Goal: Task Accomplishment & Management: Manage account settings

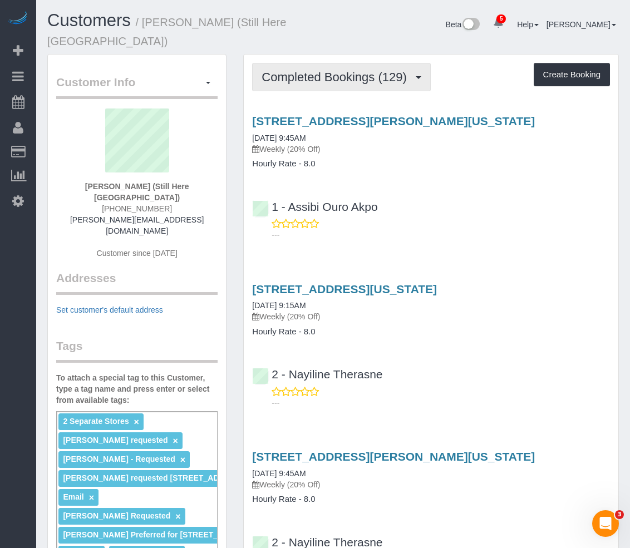
click at [317, 72] on span "Completed Bookings (129)" at bounding box center [336, 77] width 150 height 14
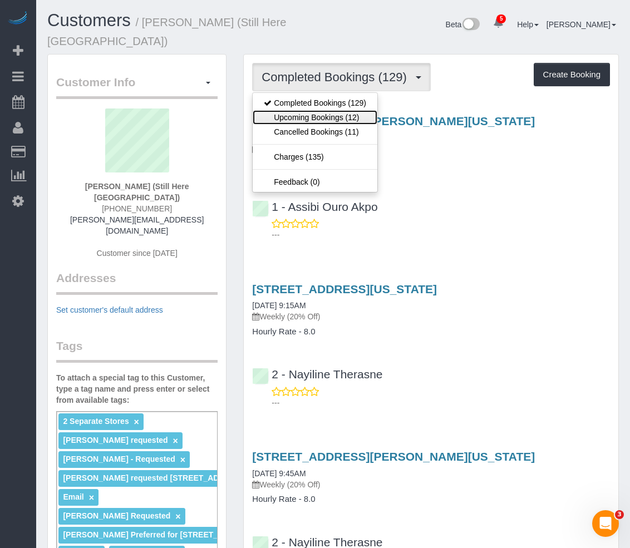
click at [311, 121] on link "Upcoming Bookings (12)" at bounding box center [315, 117] width 125 height 14
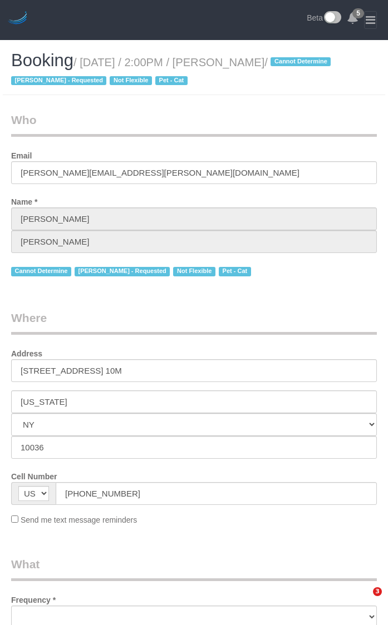
select select "NY"
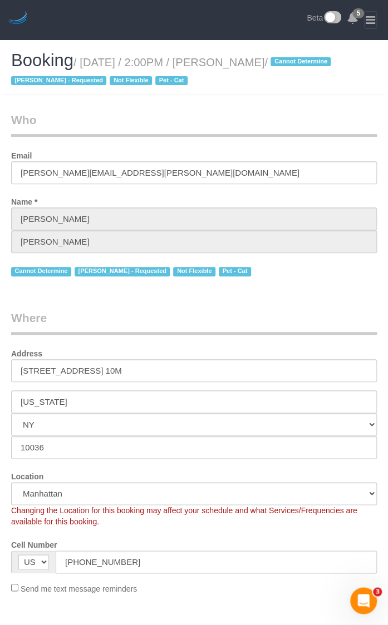
select select "string:stripe-pm_1QTV2s4VGloSiKo7xIUkMpLp"
select select "object:683"
select select "number:89"
select select "number:90"
select select "number:14"
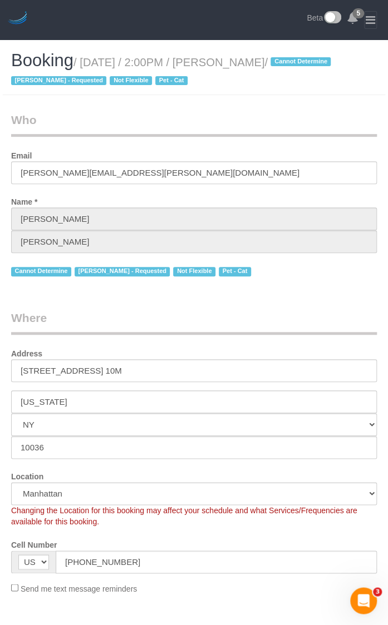
select select "number:5"
select select "1"
select select "spot1"
select select "object:1366"
select select "1"
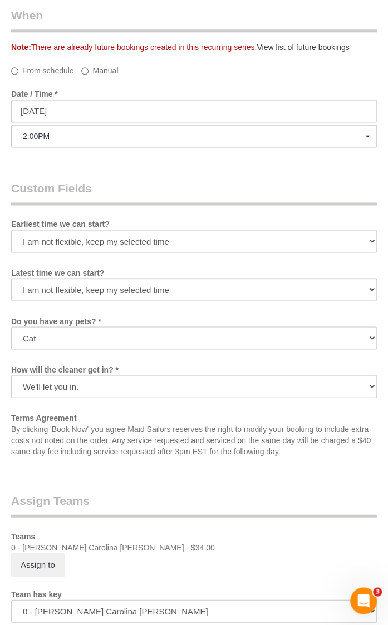
scroll to position [1502, 0]
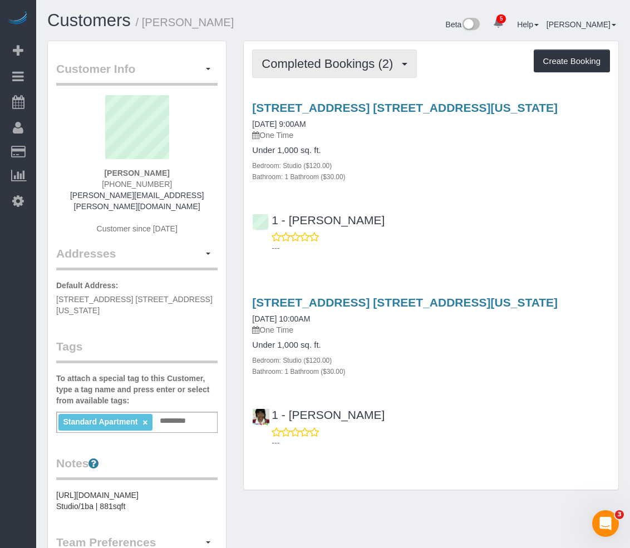
click at [305, 67] on span "Completed Bookings (2)" at bounding box center [329, 64] width 137 height 14
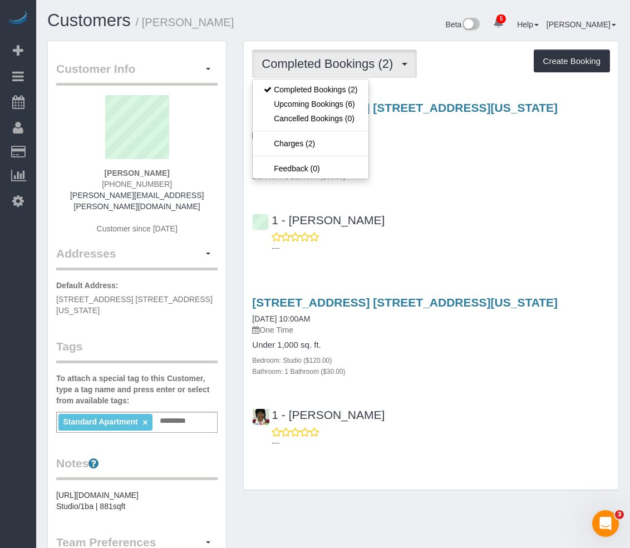
click at [387, 169] on div "Bedroom: Studio ($120.00)" at bounding box center [431, 165] width 358 height 11
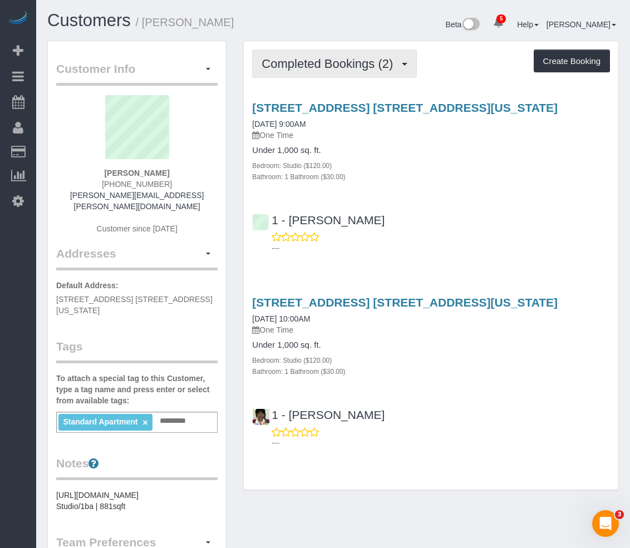
click at [353, 70] on span "Completed Bookings (2)" at bounding box center [329, 64] width 137 height 14
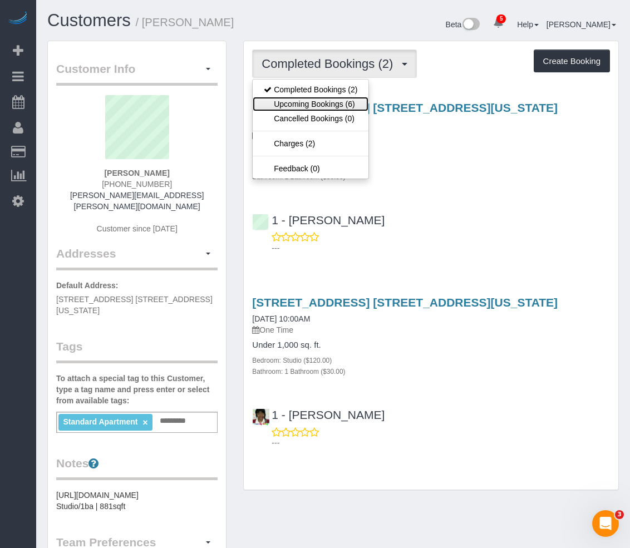
click at [342, 107] on link "Upcoming Bookings (6)" at bounding box center [311, 104] width 116 height 14
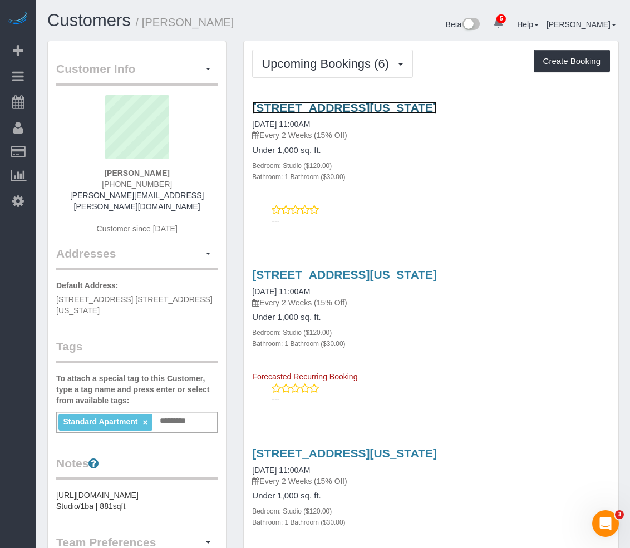
click at [340, 105] on link "[STREET_ADDRESS][US_STATE]" at bounding box center [344, 107] width 185 height 13
drag, startPoint x: 477, startPoint y: 106, endPoint x: 220, endPoint y: 116, distance: 257.2
copy div "Manage Addresses Add New Address Default Address: 37 Wall Street, Apt. 21T, New…"
click at [213, 146] on div "Ranu Vohra (917) 873-9405 ranu.vohra@gmail.com Customer since 2025" at bounding box center [136, 170] width 161 height 150
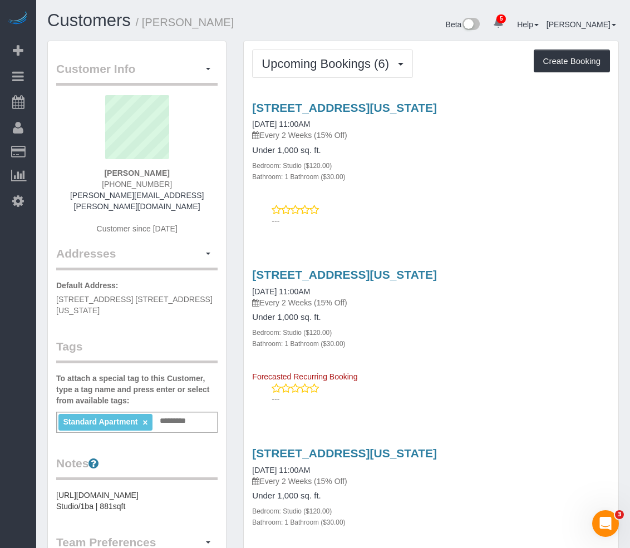
drag, startPoint x: 555, startPoint y: 240, endPoint x: 553, endPoint y: 283, distance: 42.9
click at [387, 205] on div "---" at bounding box center [431, 215] width 358 height 22
click at [387, 171] on div "Bathroom: 1 Bathroom ($30.00)" at bounding box center [431, 176] width 358 height 11
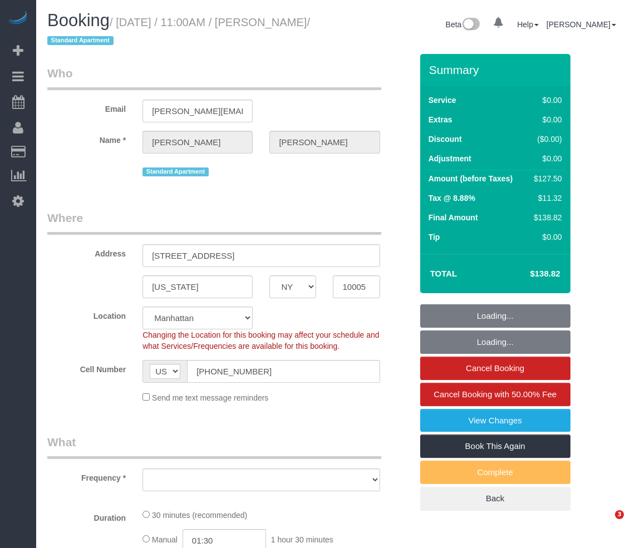
select select "NY"
select select "object:665"
select select "spot1"
select select "number:89"
select select "number:73"
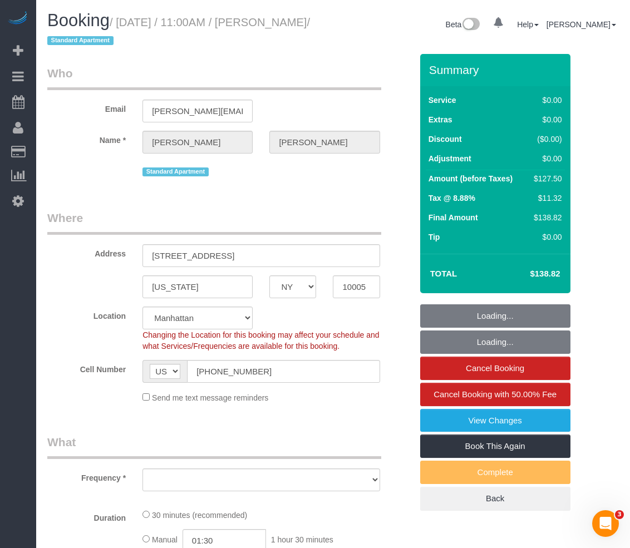
select select "number:15"
select select "number:5"
select select "string:stripe-pm_1Rueh24VGloSiKo7vBeTjfcg"
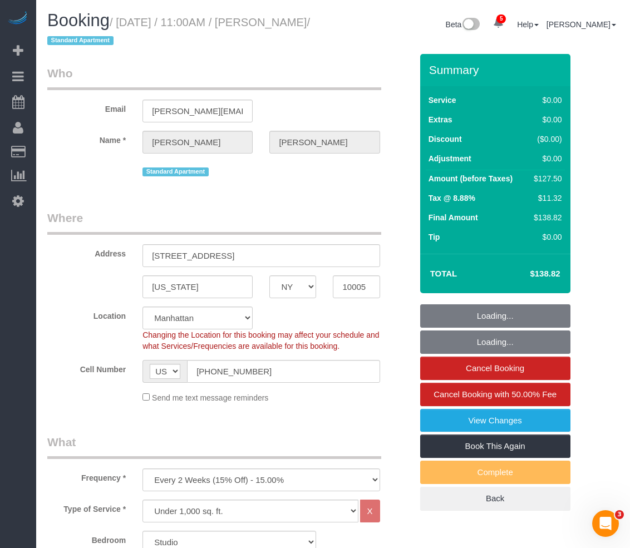
select select "object:1343"
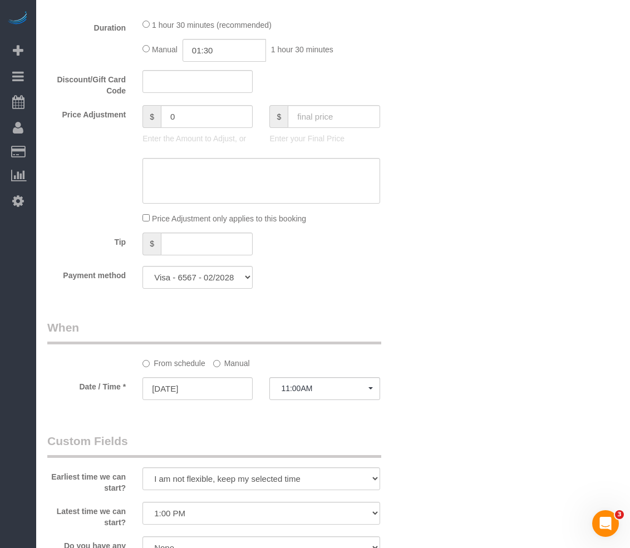
scroll to position [1001, 0]
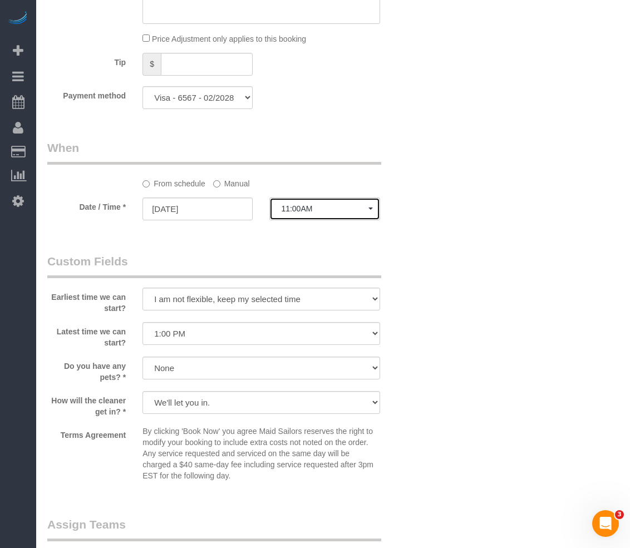
click at [314, 211] on span "11:00AM" at bounding box center [324, 208] width 87 height 9
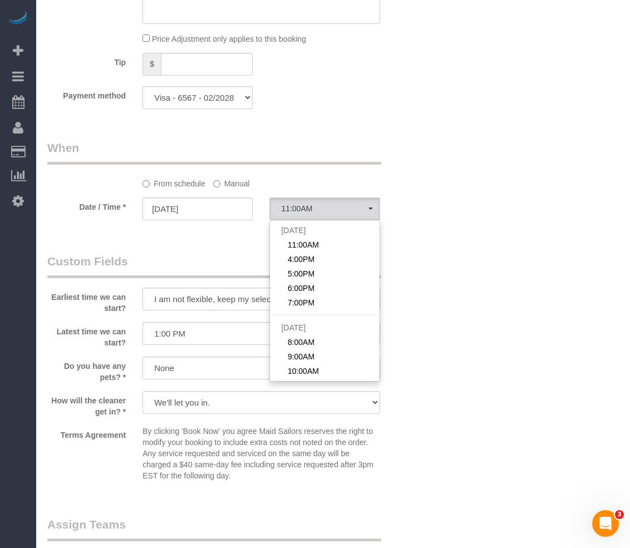
click at [179, 254] on legend "Custom Fields" at bounding box center [214, 265] width 334 height 25
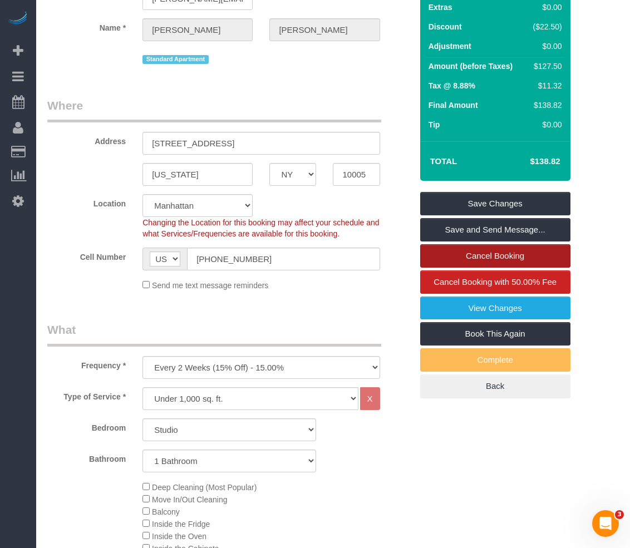
scroll to position [111, 0]
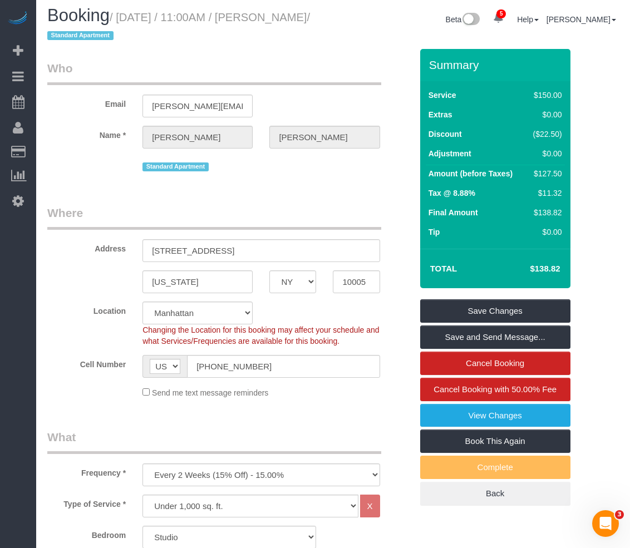
scroll to position [0, 0]
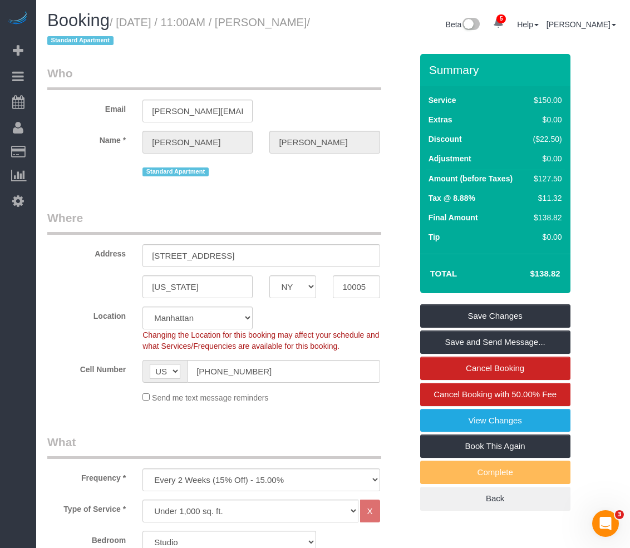
click at [261, 210] on legend "Where" at bounding box center [214, 222] width 334 height 25
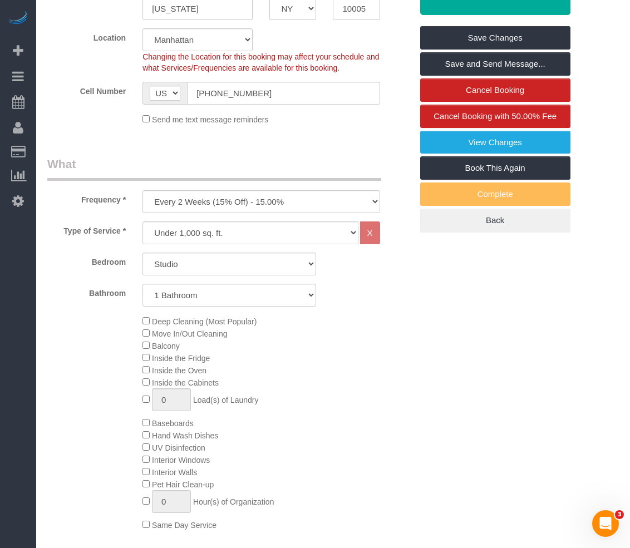
scroll to position [334, 0]
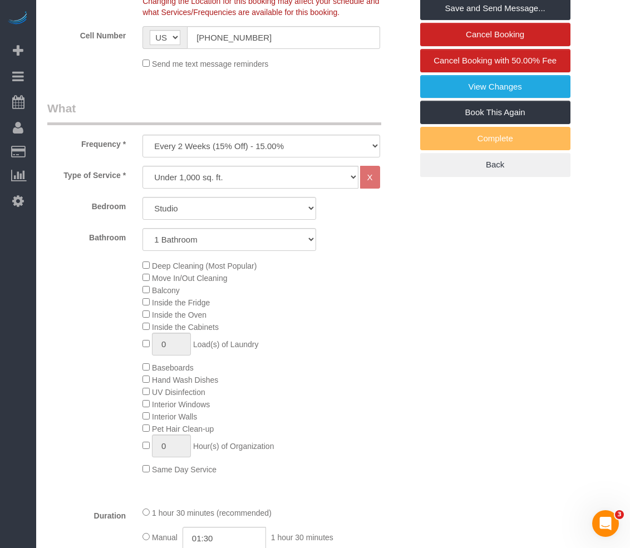
click at [367, 255] on div "Type of Service * Under 1,000 sq. ft. 1,001 - 1,500 sq. ft. 1,500+ sq. ft. Cust…" at bounding box center [229, 332] width 364 height 332
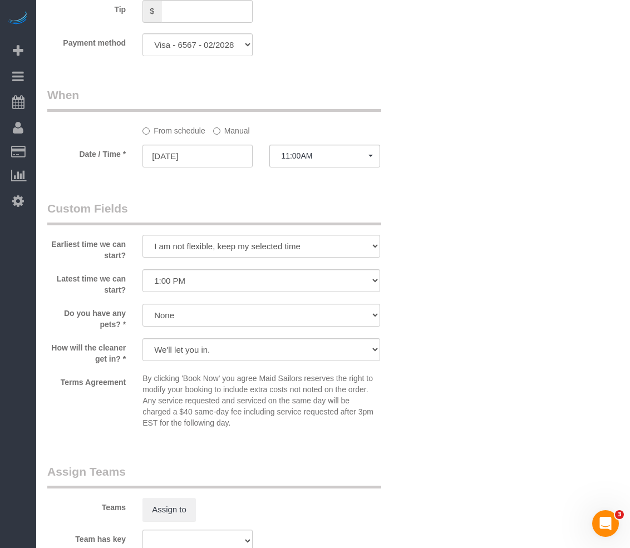
scroll to position [1057, 0]
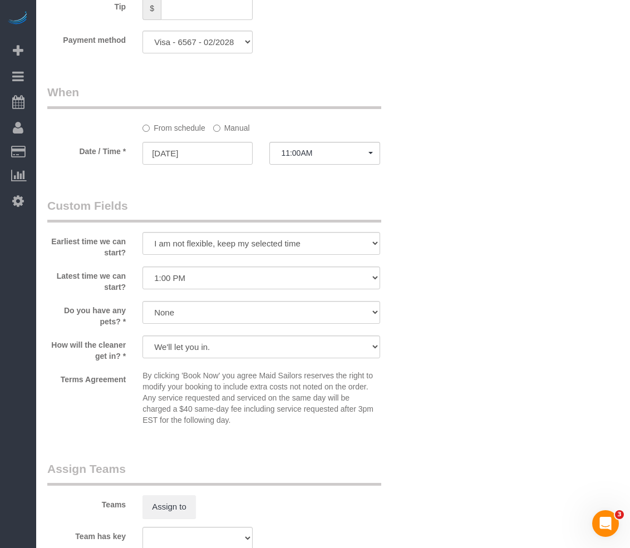
drag, startPoint x: 399, startPoint y: 255, endPoint x: 391, endPoint y: 257, distance: 8.6
click at [399, 255] on div "Earliest time we can start? I am not flexible, keep my selected time 8:00 AM 9:…" at bounding box center [229, 227] width 381 height 61
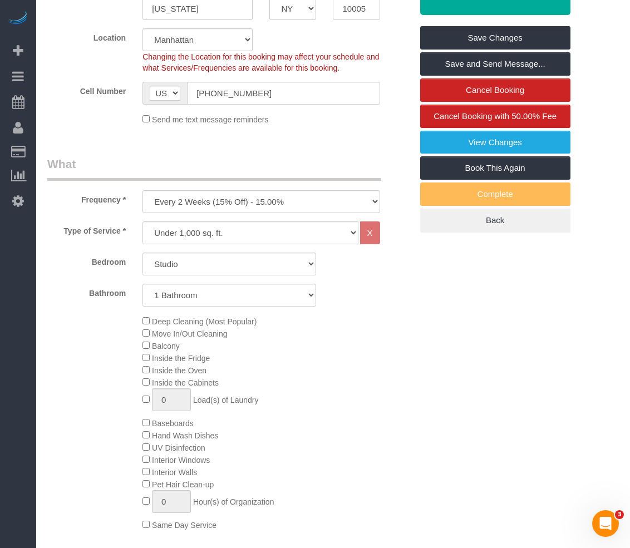
scroll to position [0, 0]
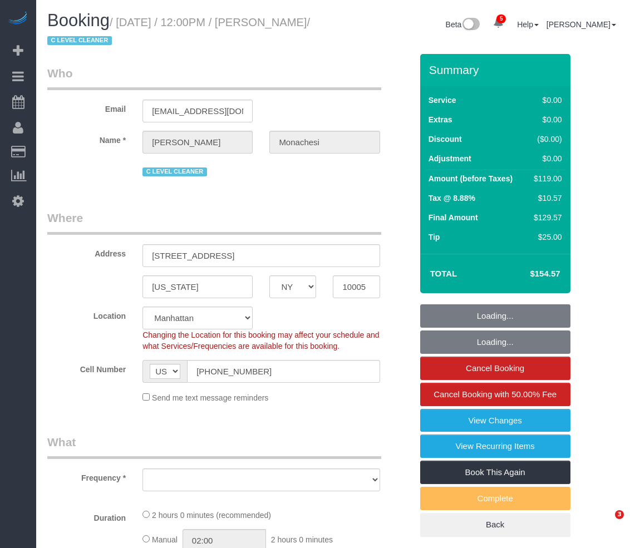
select select "NY"
select select "string:stripe-pm_1QlwZp4VGloSiKo7Aw8ONXaS"
select select "object:673"
select select "1"
select select "spot1"
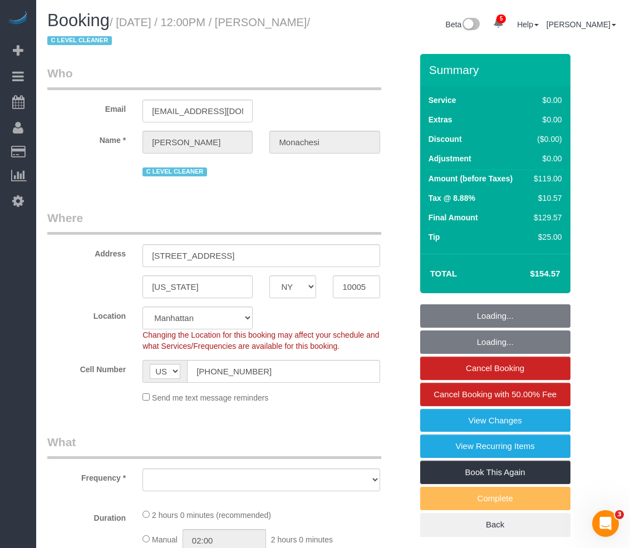
select select "number:59"
select select "number:76"
select select "number:15"
select select "number:6"
select select "number:21"
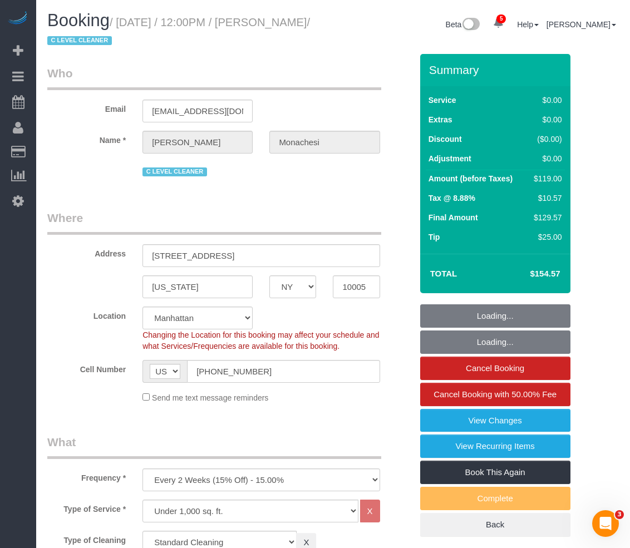
select select "object:1403"
select select "1"
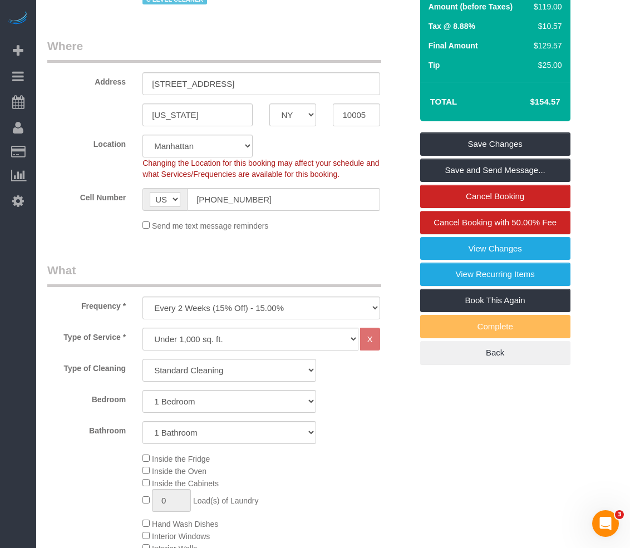
scroll to position [223, 0]
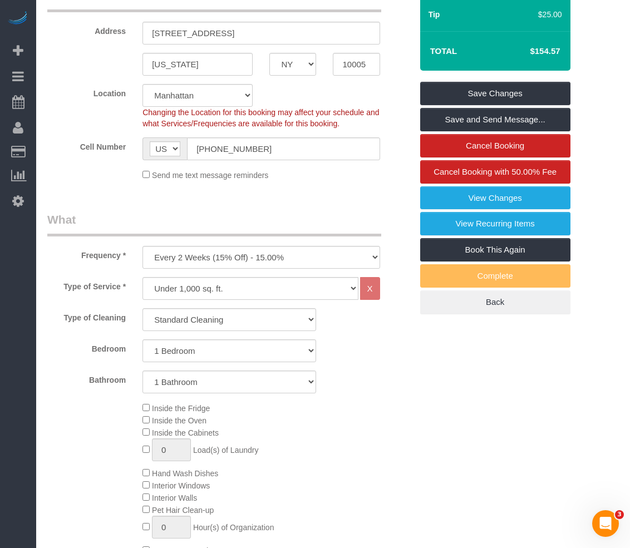
click at [331, 186] on fieldset "Where Address [STREET_ADDRESS] [US_STATE] AK AL AR AZ CA CO CT DC DE [GEOGRAPHI…" at bounding box center [229, 88] width 364 height 202
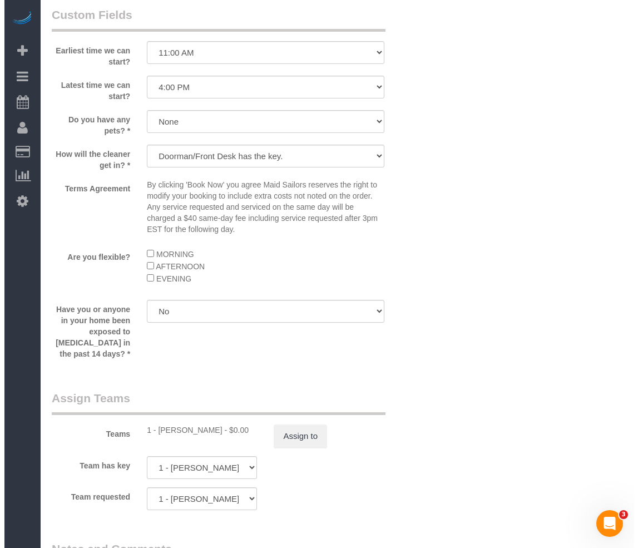
scroll to position [1224, 0]
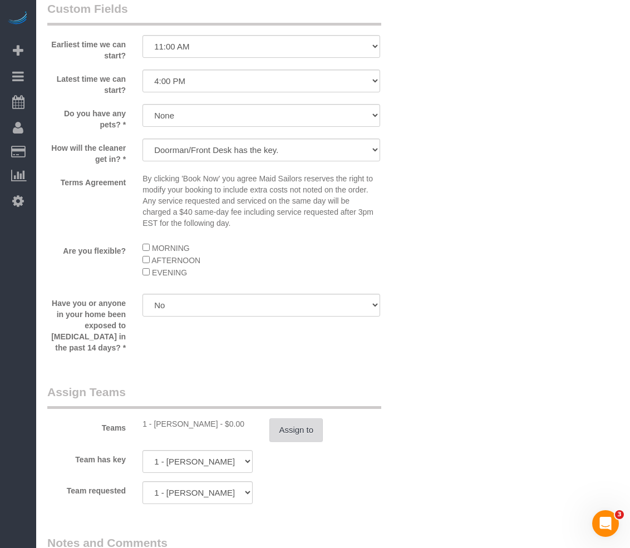
click at [285, 426] on button "Assign to" at bounding box center [295, 429] width 53 height 23
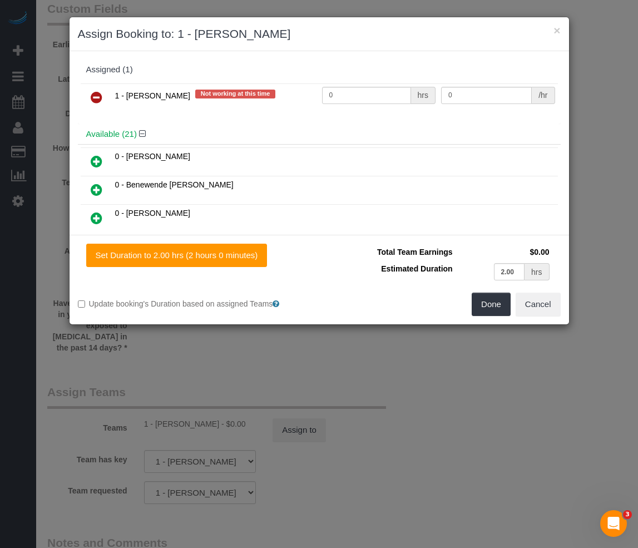
click at [102, 98] on icon at bounding box center [97, 97] width 12 height 13
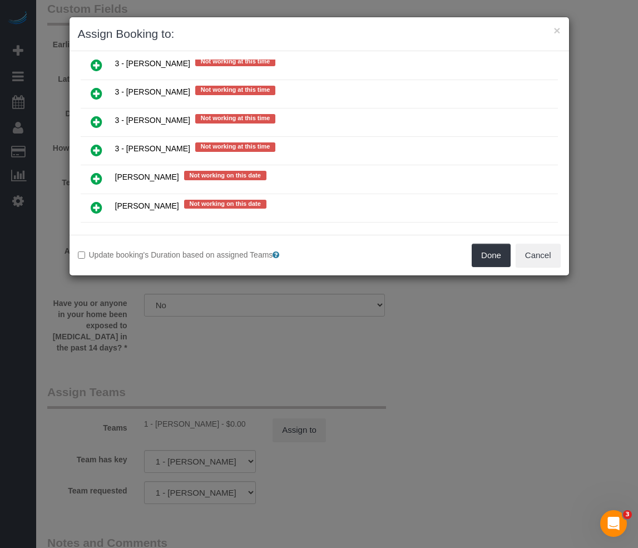
scroll to position [1669, 0]
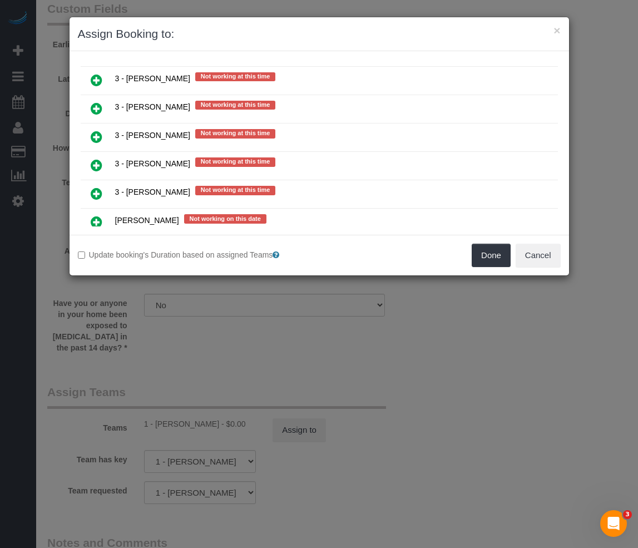
click at [93, 81] on icon at bounding box center [97, 79] width 12 height 13
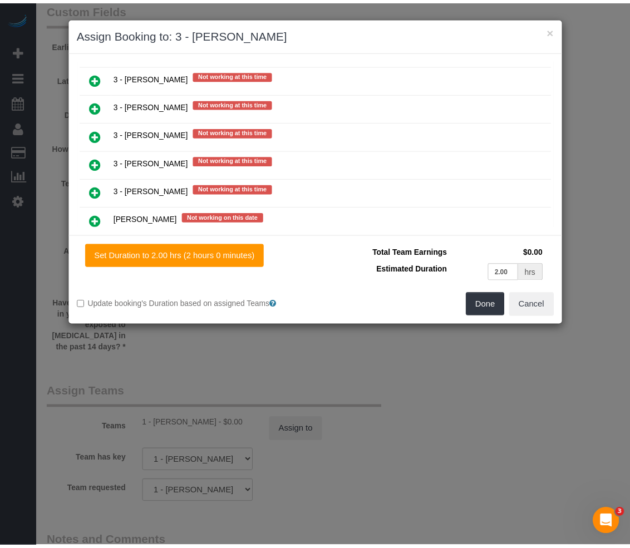
scroll to position [1695, 0]
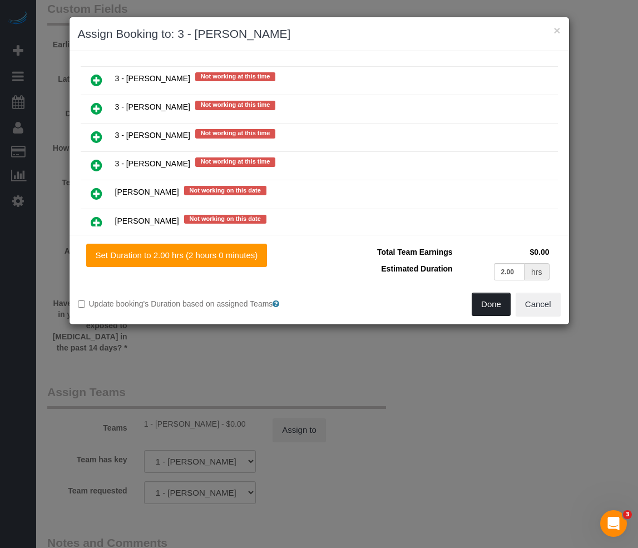
click at [498, 296] on button "Done" at bounding box center [491, 304] width 39 height 23
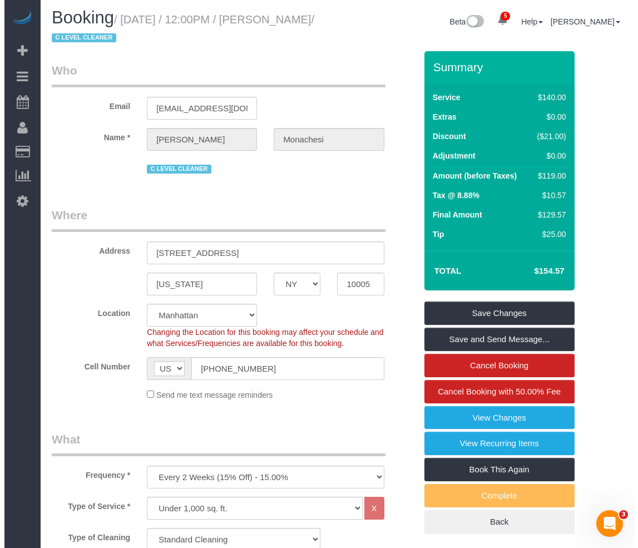
scroll to position [0, 0]
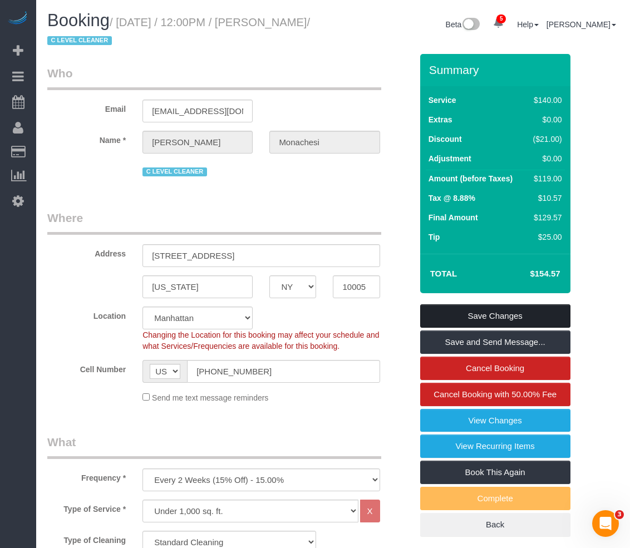
click at [467, 309] on link "Save Changes" at bounding box center [495, 315] width 150 height 23
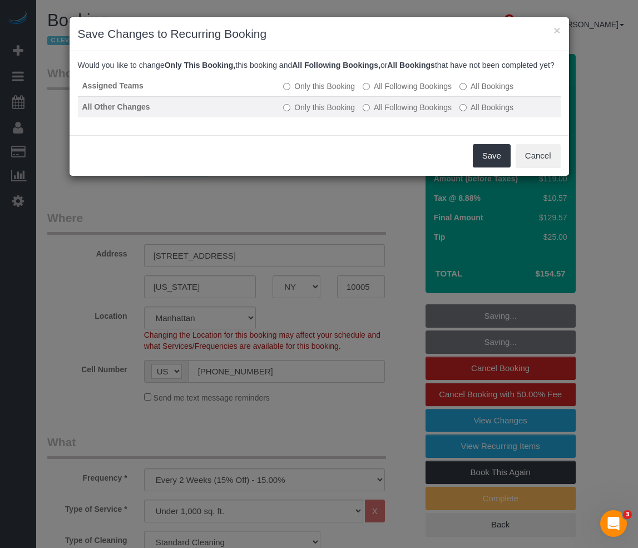
drag, startPoint x: 370, startPoint y: 102, endPoint x: 372, endPoint y: 107, distance: 5.8
click at [370, 92] on label "All Following Bookings" at bounding box center [407, 86] width 89 height 11
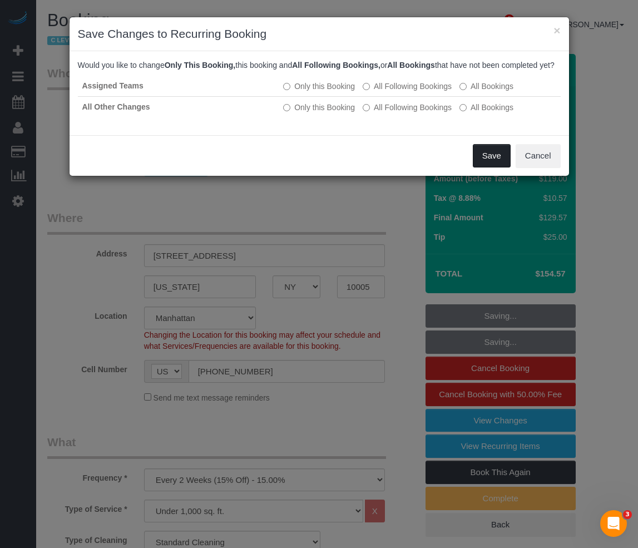
click at [478, 167] on button "Save" at bounding box center [492, 155] width 38 height 23
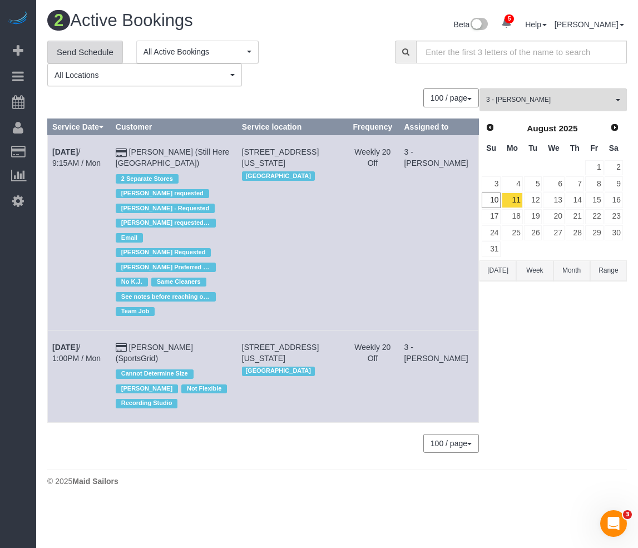
click at [100, 43] on link "Send Schedule" at bounding box center [85, 52] width 76 height 23
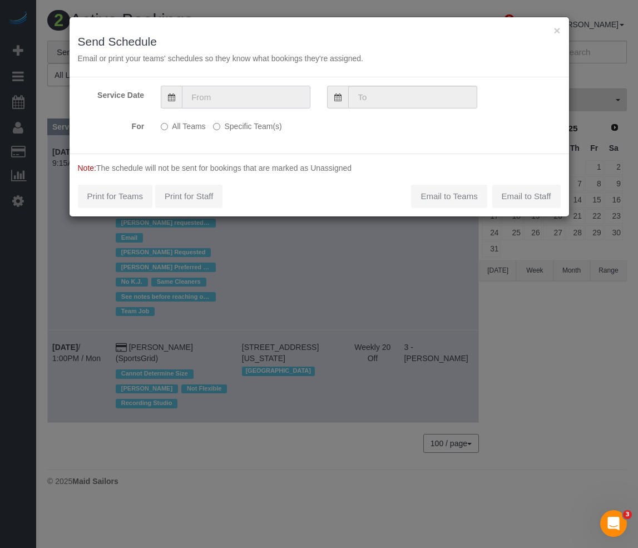
click at [197, 107] on input "text" at bounding box center [246, 97] width 128 height 23
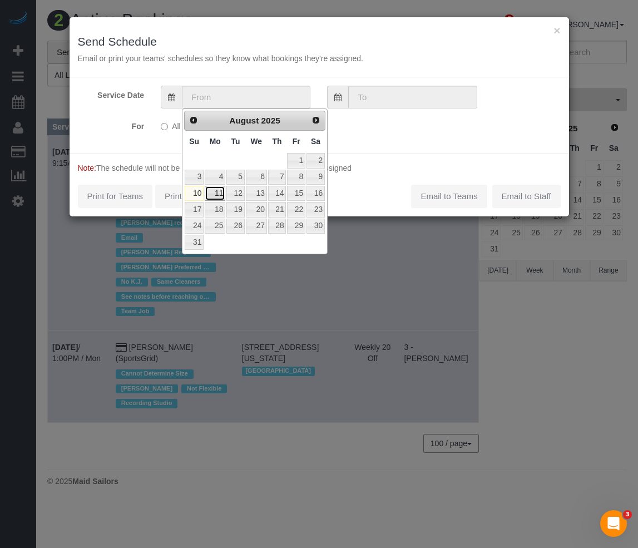
click at [222, 191] on link "11" at bounding box center [215, 193] width 21 height 15
type input "[DATE]"
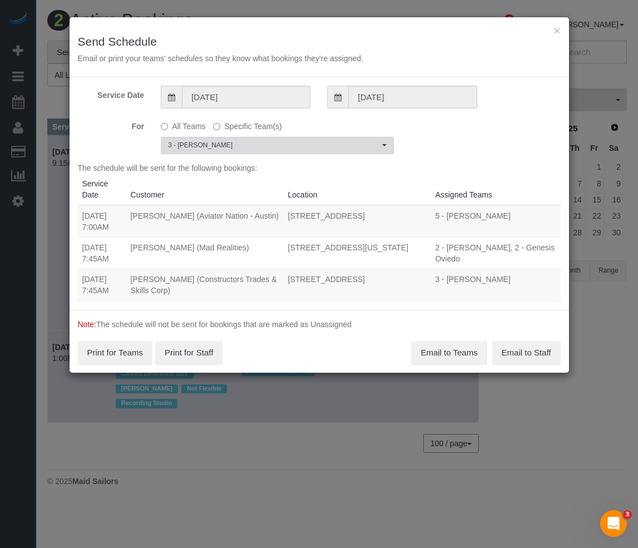
click at [237, 149] on span "3 - [PERSON_NAME]" at bounding box center [273, 145] width 211 height 9
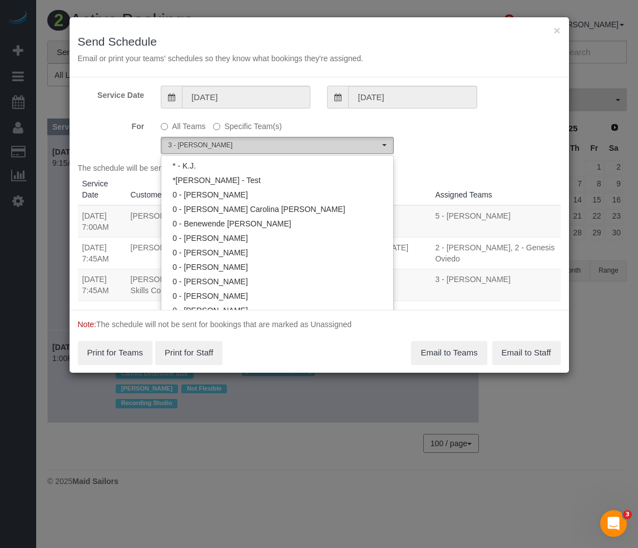
scroll to position [941, 0]
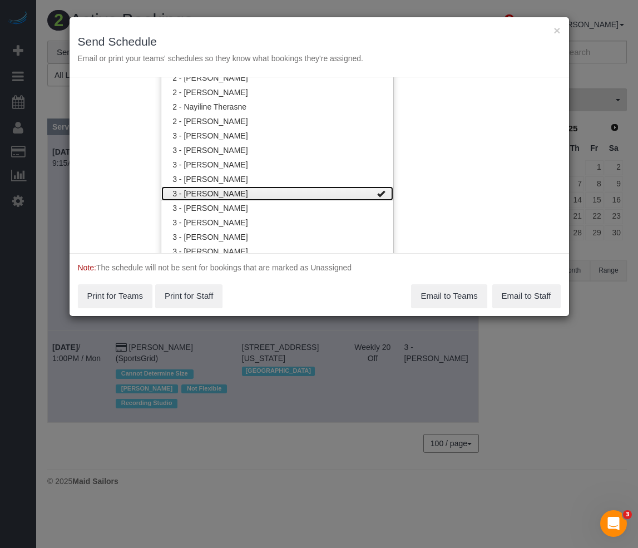
click at [229, 193] on link "3 - [PERSON_NAME]" at bounding box center [277, 193] width 232 height 14
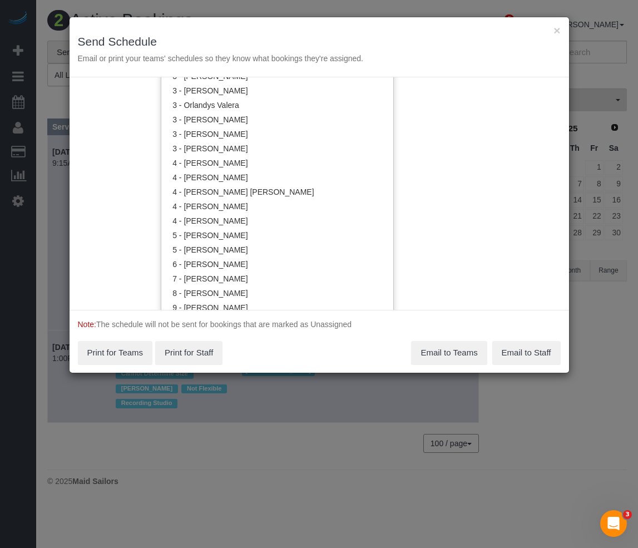
scroll to position [1052, 0]
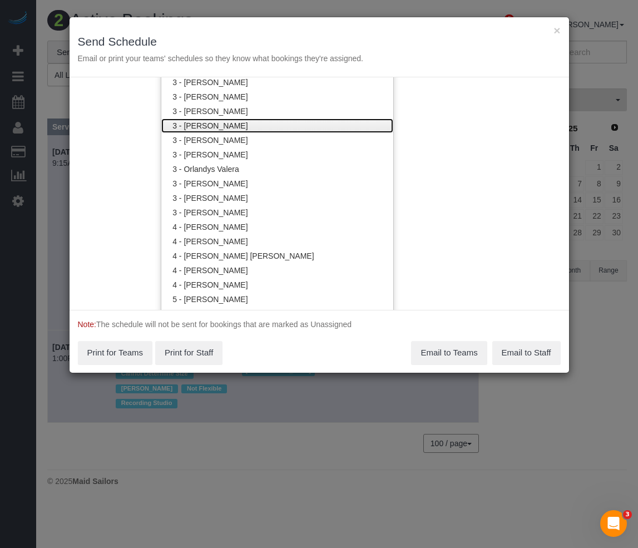
click at [216, 128] on link "3 - [PERSON_NAME]" at bounding box center [277, 125] width 232 height 14
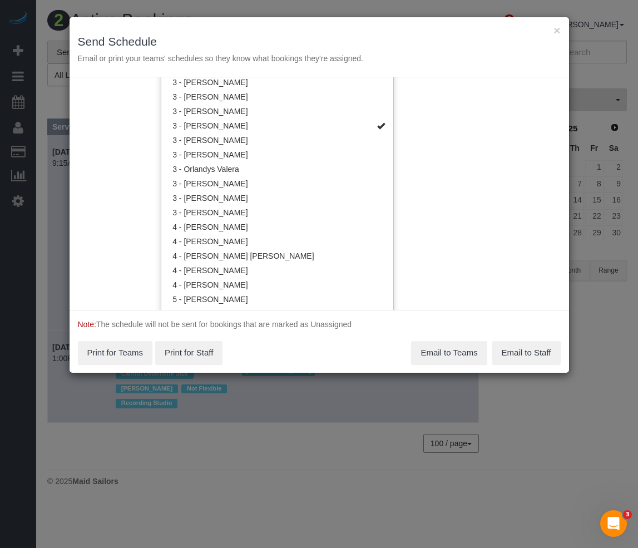
click at [304, 355] on div "× Send Schedule Email or print your teams' schedules so they know what bookings…" at bounding box center [319, 274] width 638 height 548
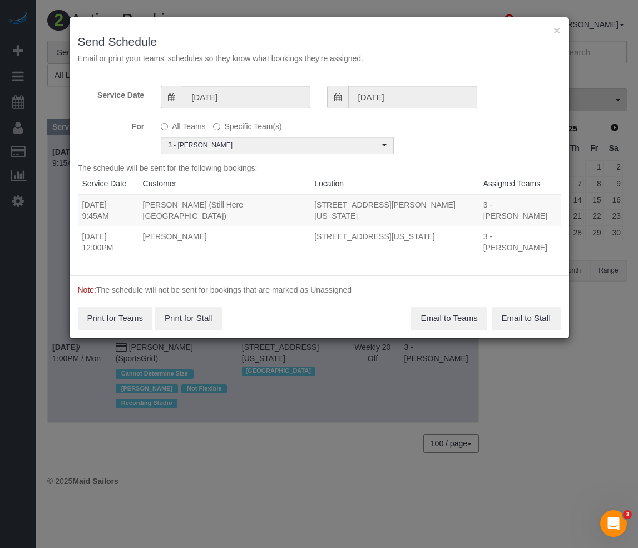
scroll to position [0, 0]
click at [436, 306] on button "Email to Teams" at bounding box center [449, 317] width 76 height 23
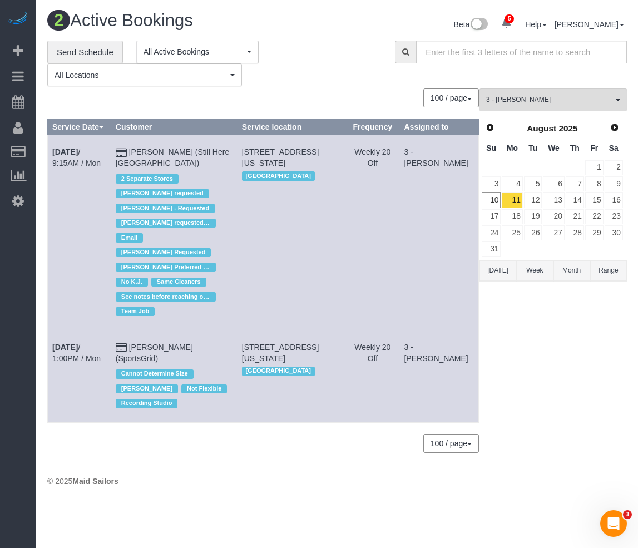
click at [41, 243] on div "**********" at bounding box center [337, 252] width 596 height 423
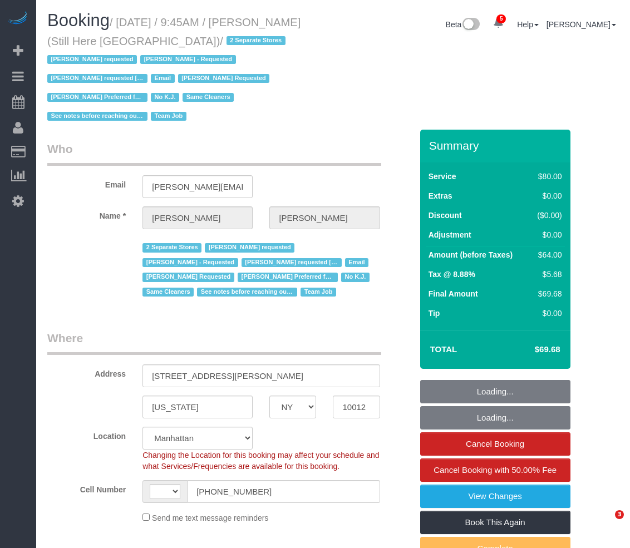
select select "NY"
select select "string:[GEOGRAPHIC_DATA]"
select select "object:856"
select select "string:stripe-pm_1Oyz8t4VGloSiKo71skqOF54"
select select "number:89"
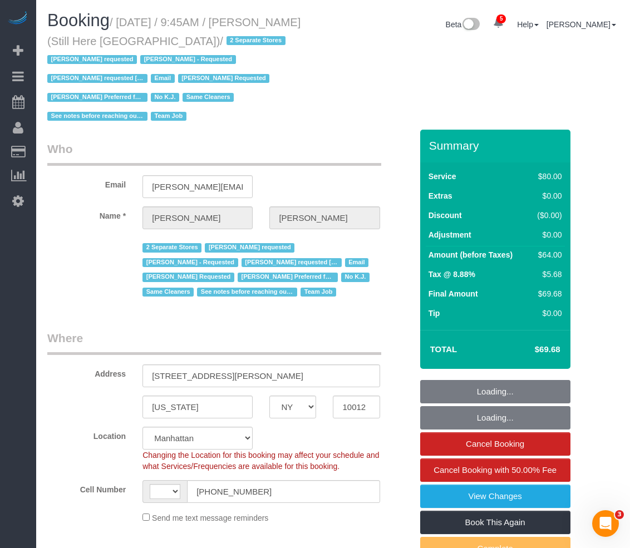
select select "number:90"
select select "number:15"
select select "number:5"
select select "object:1444"
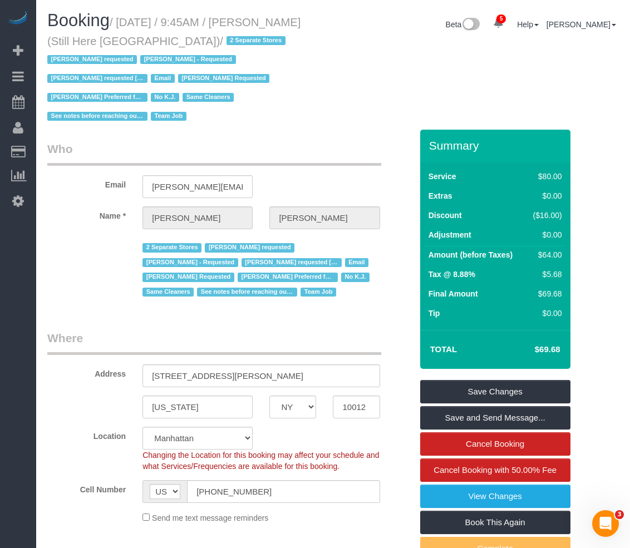
drag, startPoint x: 175, startPoint y: 42, endPoint x: 122, endPoint y: 26, distance: 55.3
click at [122, 26] on small "/ August 11, 2025 / 9:45AM / Francesca Racanelli (Still Here NYC) / 2 Separate …" at bounding box center [173, 69] width 253 height 107
copy small "August 11, 2025 / 9:45AM / Francesca Racanelli (Still Here NYC)"
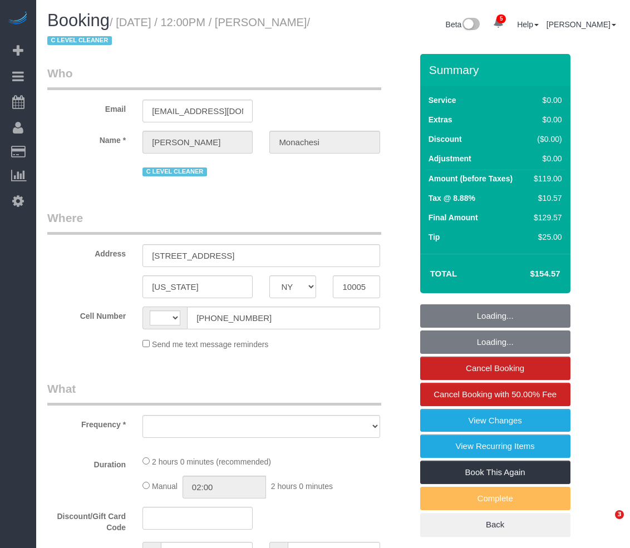
select select "NY"
select select "string:[GEOGRAPHIC_DATA]"
select select "string:stripe-pm_1QlwZp4VGloSiKo7Aw8ONXaS"
select select "1"
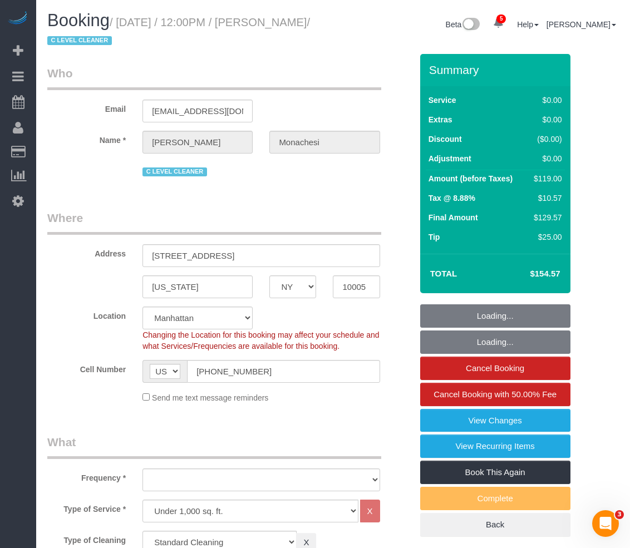
select select "object:971"
select select "spot1"
select select "number:59"
select select "number:76"
select select "number:15"
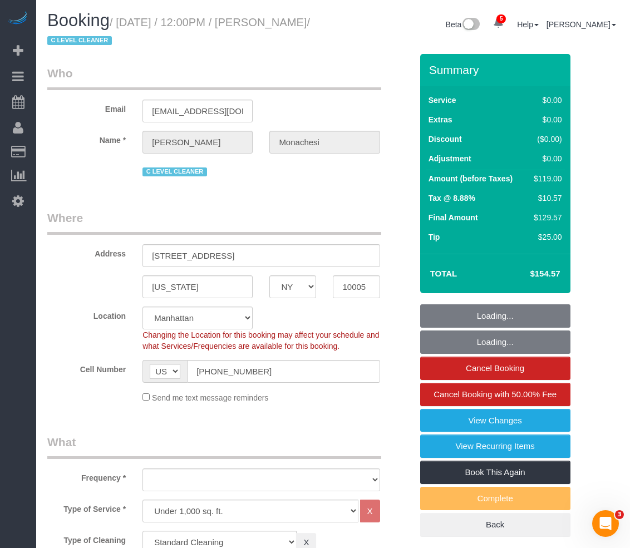
select select "number:6"
select select "number:21"
select select "object:1403"
select select "1"
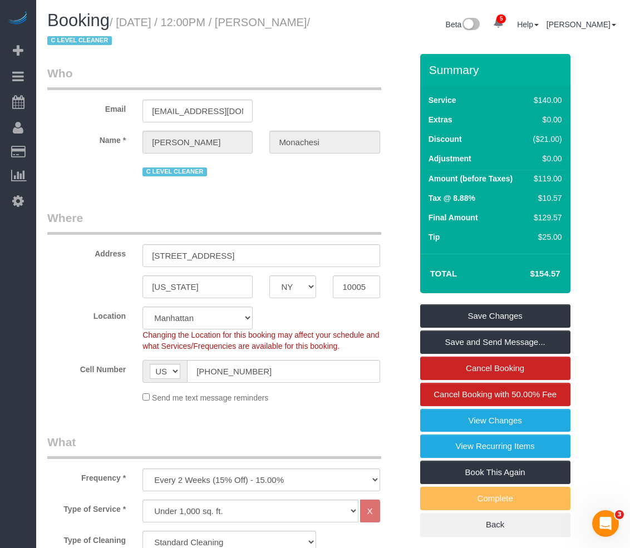
drag, startPoint x: 264, startPoint y: 21, endPoint x: 103, endPoint y: 41, distance: 162.6
click at [103, 41] on small "/ [DATE] / 12:00PM / [PERSON_NAME] / C LEVEL CLEANER" at bounding box center [178, 31] width 263 height 31
copy small "[PERSON_NAME]"
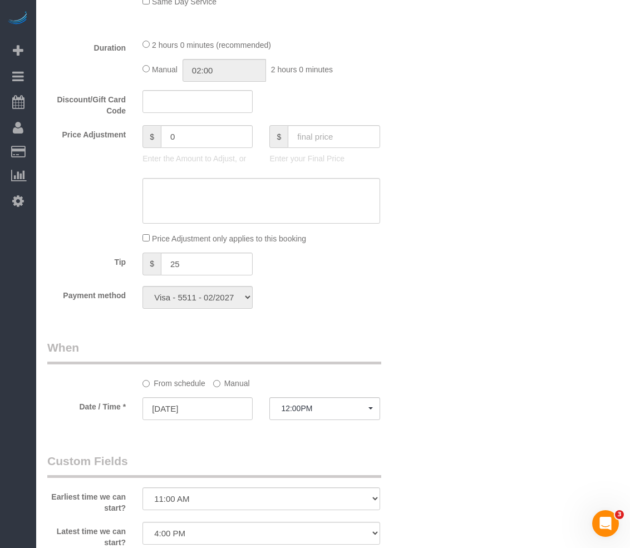
scroll to position [779, 0]
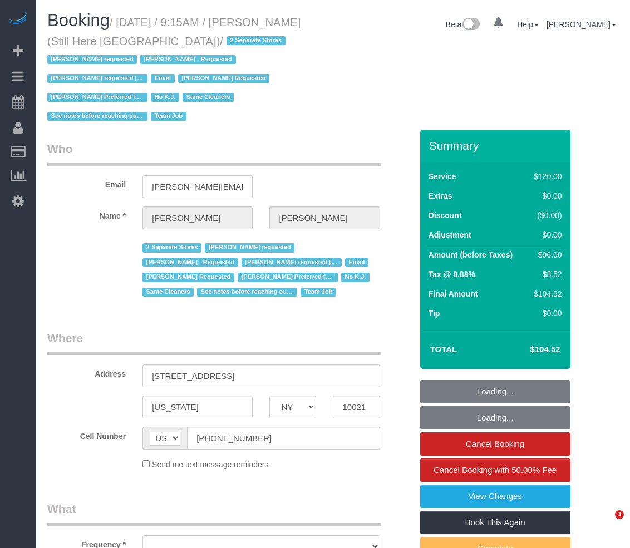
select select "NY"
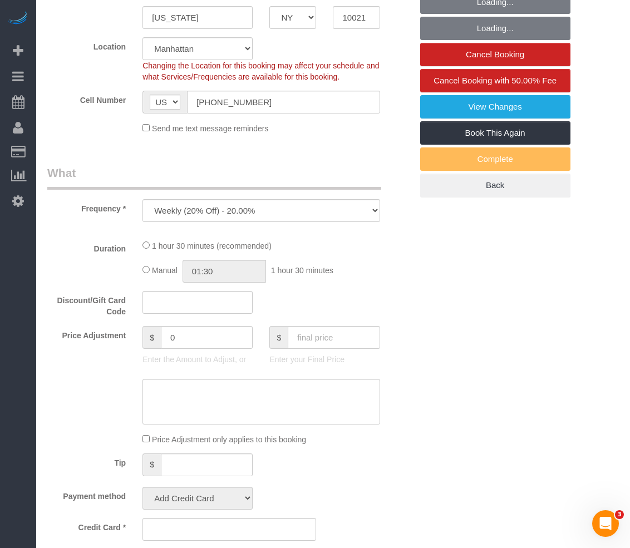
select select "object:700"
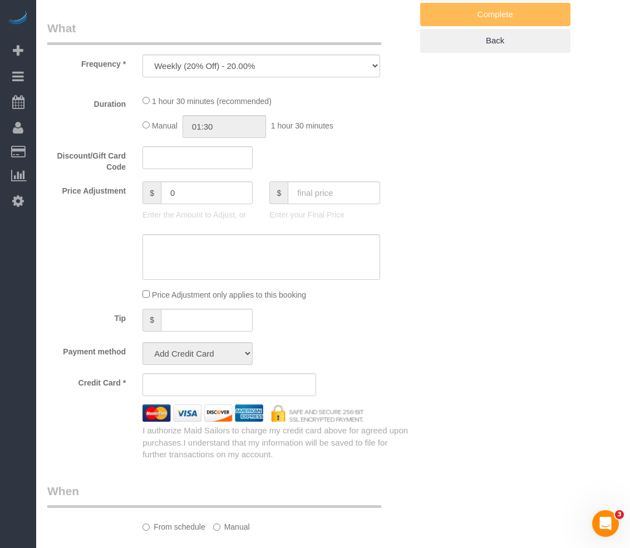
select select "string:stripe-pm_1Oyz8t4VGloSiKo71skqOF54"
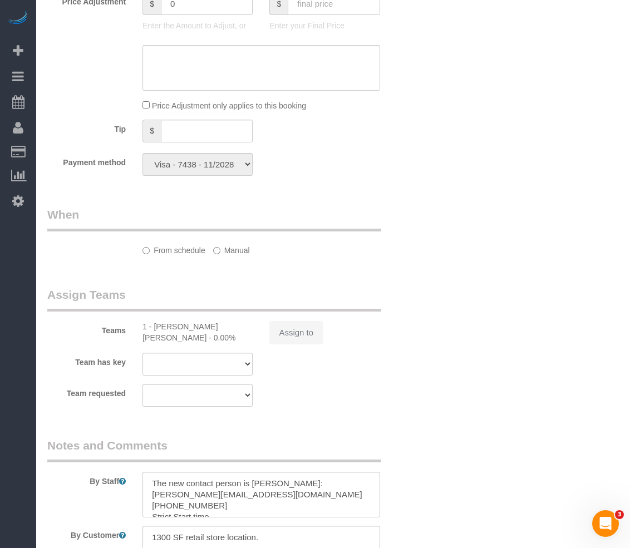
select select "90"
select select "number:89"
select select "number:90"
select select "number:15"
select select "number:5"
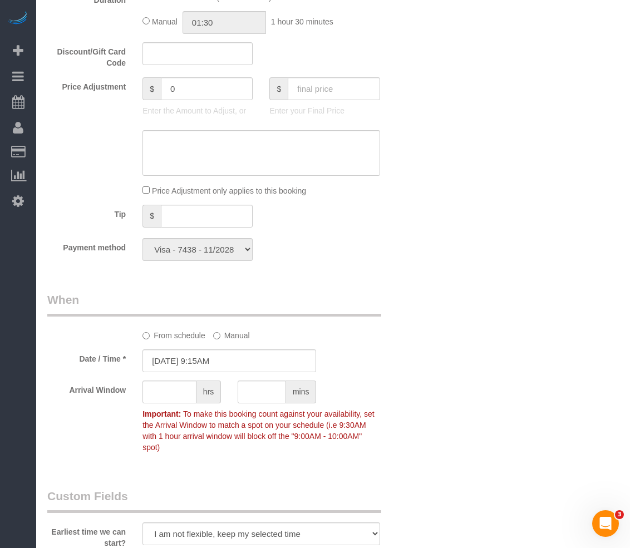
scroll to position [1142, 0]
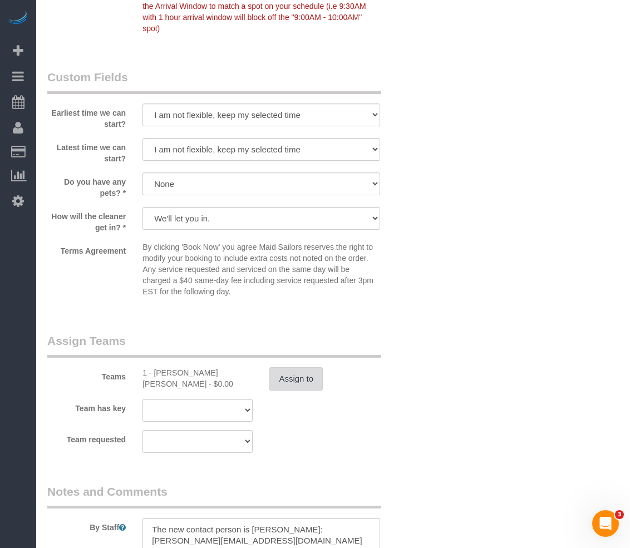
click at [286, 367] on button "Assign to" at bounding box center [295, 378] width 53 height 23
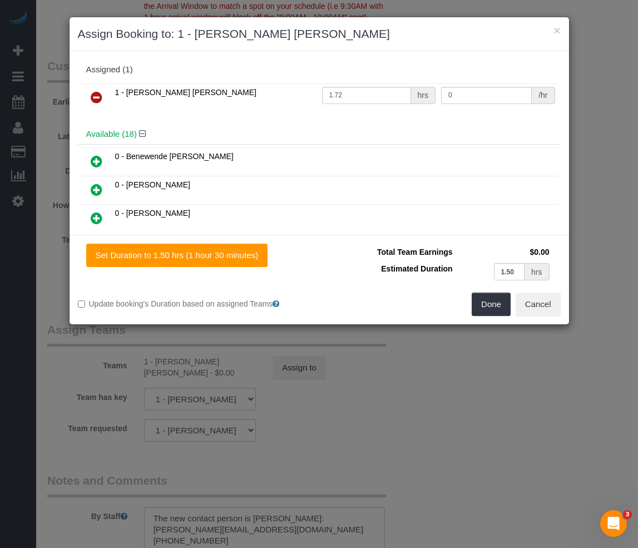
click at [98, 97] on icon at bounding box center [97, 97] width 12 height 13
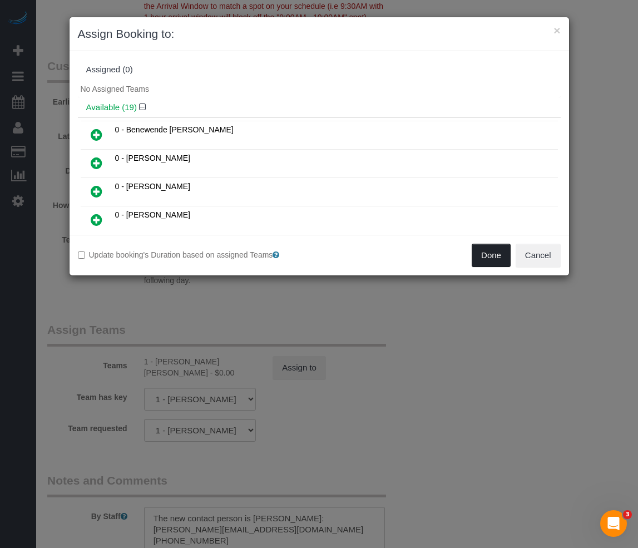
click at [487, 260] on button "Done" at bounding box center [491, 255] width 39 height 23
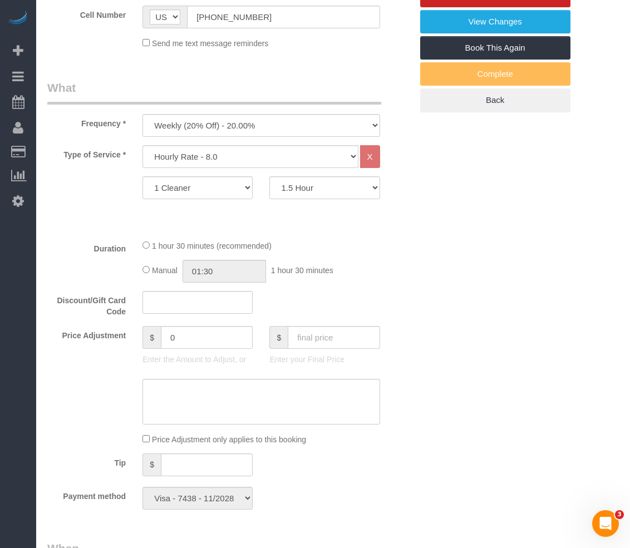
scroll to position [196, 0]
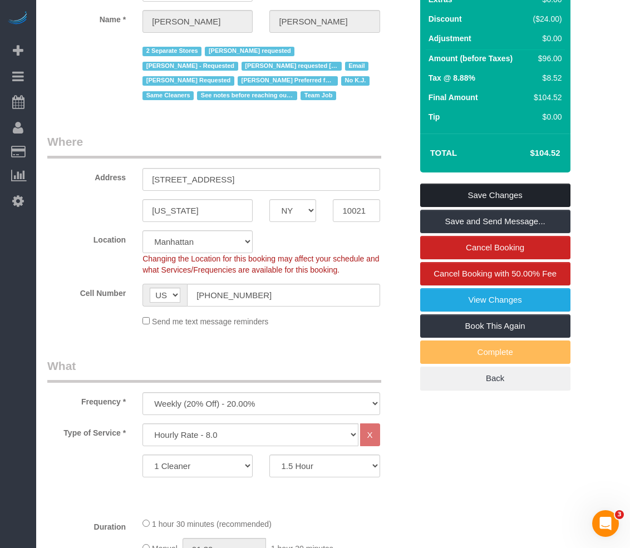
click at [471, 184] on link "Save Changes" at bounding box center [495, 195] width 150 height 23
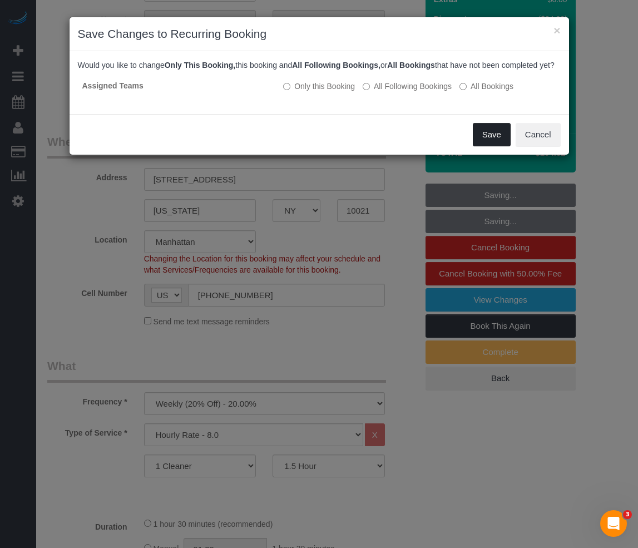
click at [496, 140] on button "Save" at bounding box center [492, 134] width 38 height 23
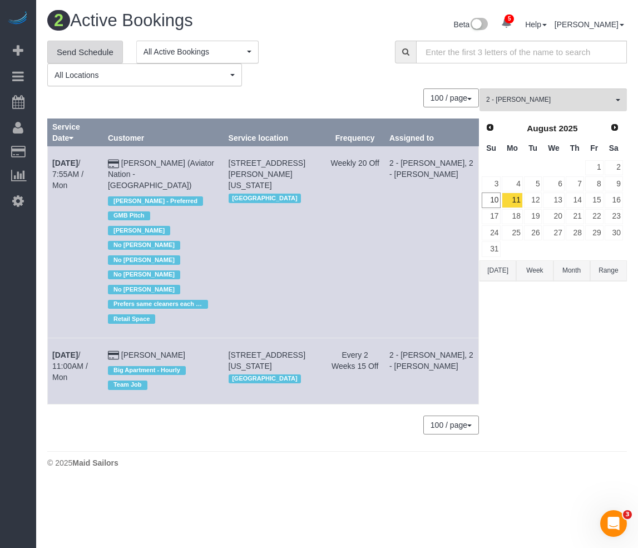
click at [96, 46] on link "Send Schedule" at bounding box center [85, 52] width 76 height 23
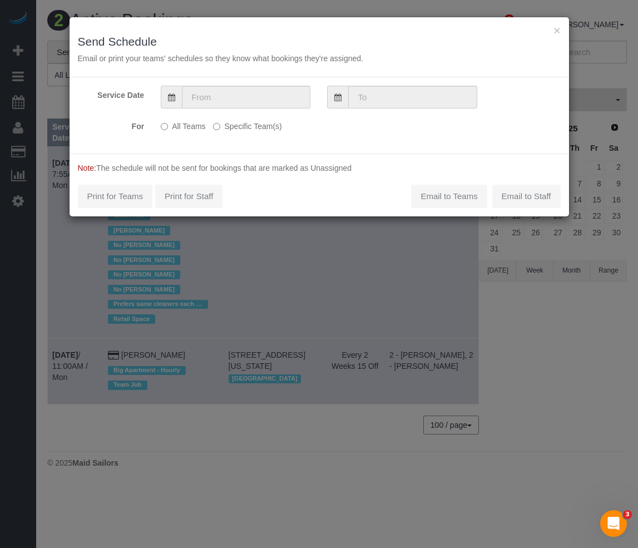
click at [228, 128] on label "Specific Team(s)" at bounding box center [247, 124] width 68 height 15
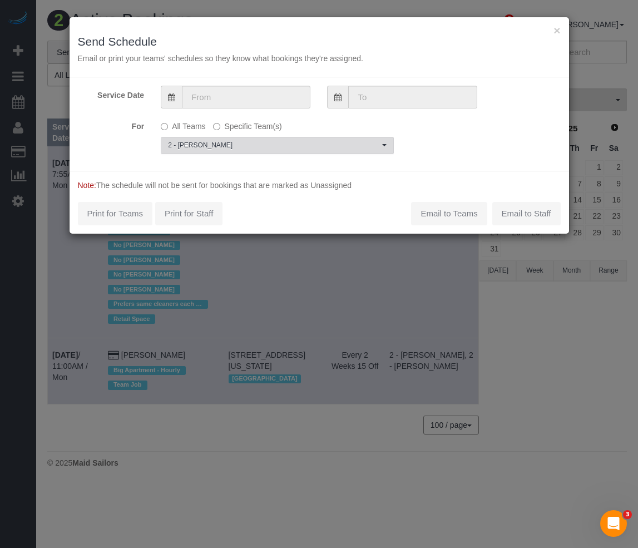
click at [228, 143] on span "2 - [PERSON_NAME]" at bounding box center [273, 145] width 211 height 9
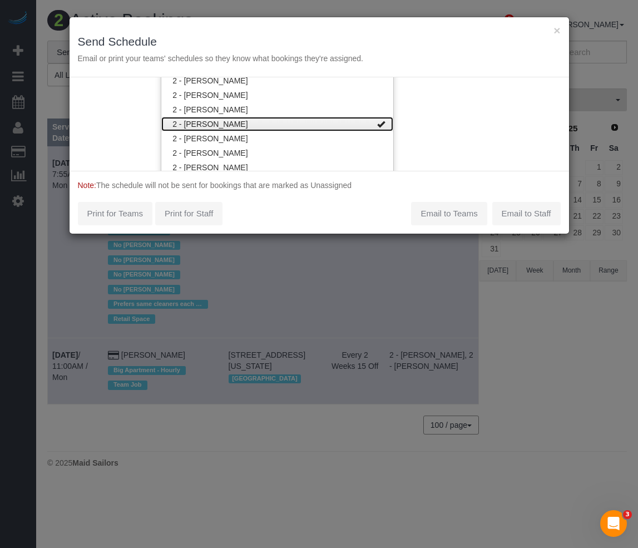
click at [244, 121] on link "2 - [PERSON_NAME]" at bounding box center [277, 124] width 232 height 14
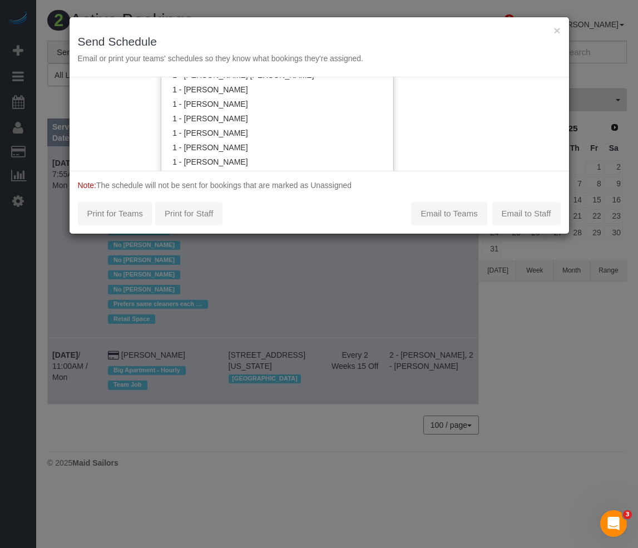
scroll to position [477, 0]
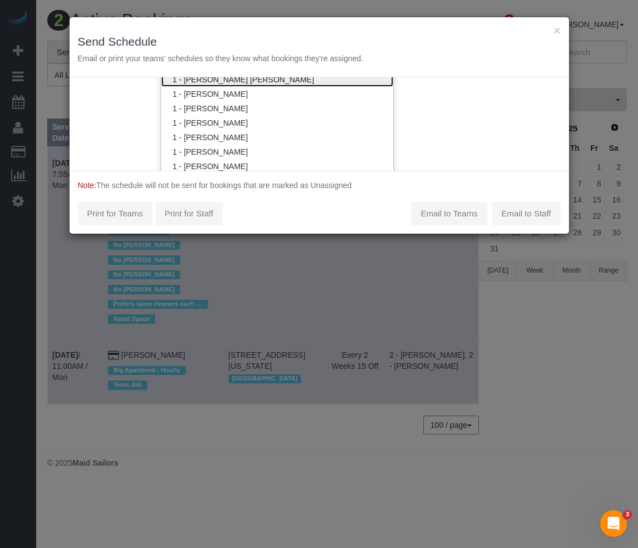
click at [248, 85] on link "1 - [PERSON_NAME] [PERSON_NAME]" at bounding box center [277, 79] width 232 height 14
click at [350, 221] on div "Note: The schedule will not be sent for bookings that are marked as Unassigned …" at bounding box center [320, 202] width 500 height 63
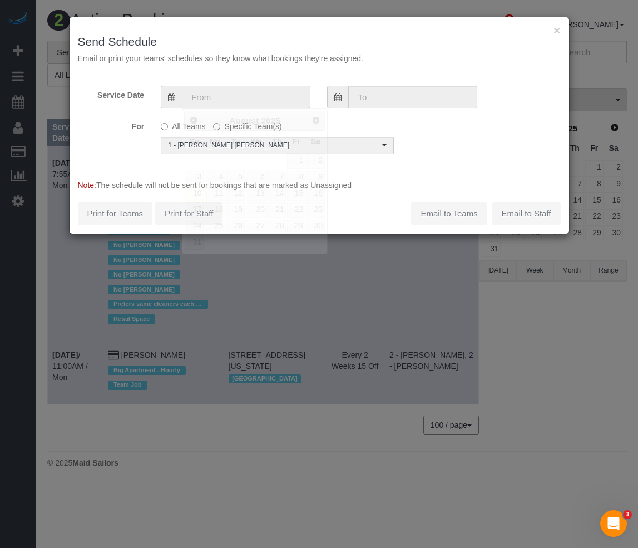
click at [233, 103] on input "text" at bounding box center [246, 97] width 128 height 23
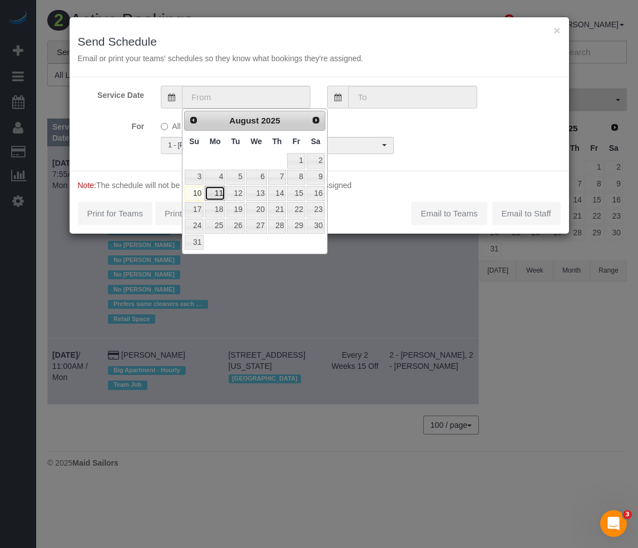
click at [210, 194] on link "11" at bounding box center [215, 193] width 21 height 15
type input "[DATE]"
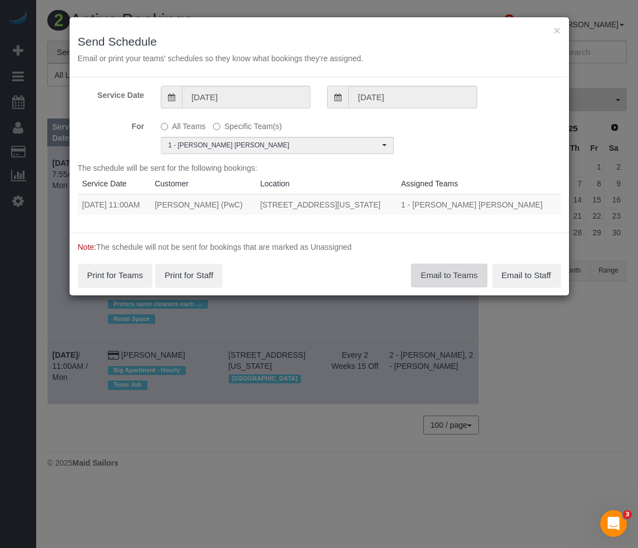
drag, startPoint x: 444, startPoint y: 278, endPoint x: 446, endPoint y: 272, distance: 5.7
click at [446, 272] on button "Email to Teams" at bounding box center [449, 275] width 76 height 23
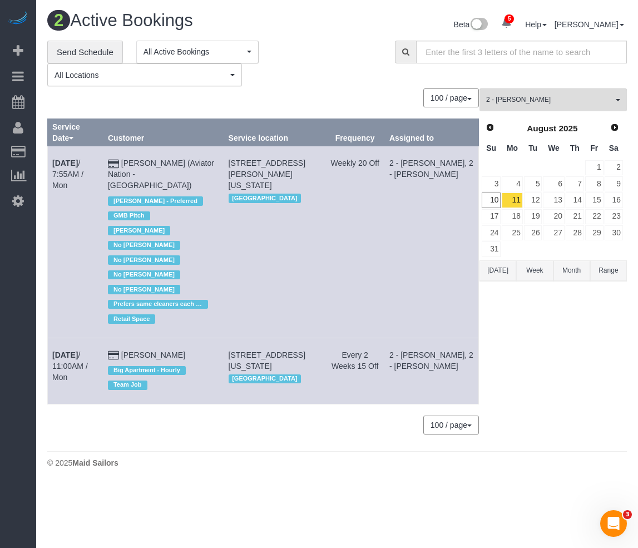
click at [323, 231] on td "[STREET_ADDRESS][PERSON_NAME][US_STATE] [GEOGRAPHIC_DATA]" at bounding box center [275, 241] width 102 height 191
